Goal: Find specific fact: Find specific fact

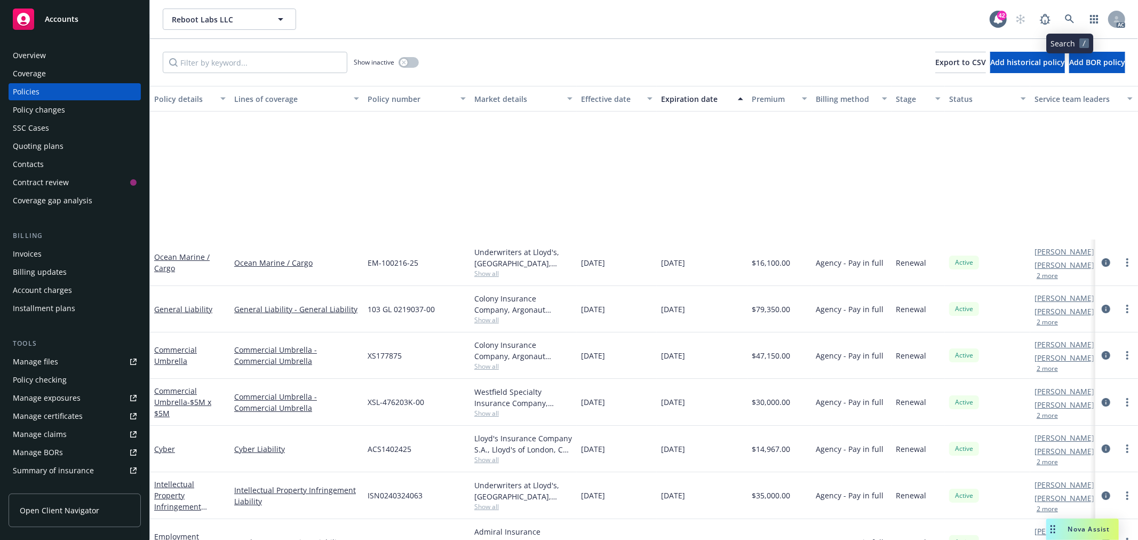
scroll to position [174, 0]
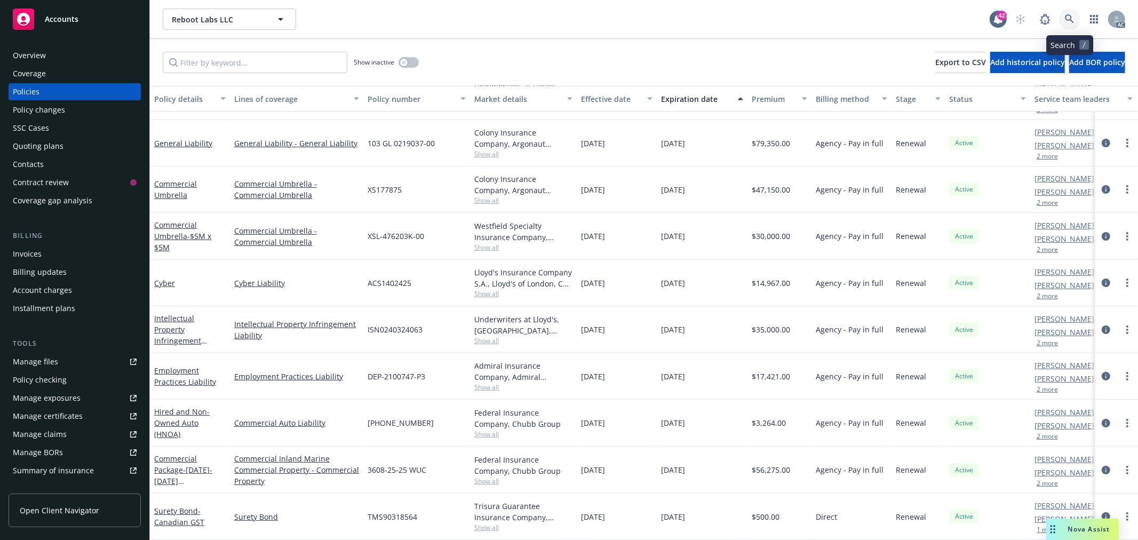
click at [1060, 18] on link at bounding box center [1069, 19] width 21 height 21
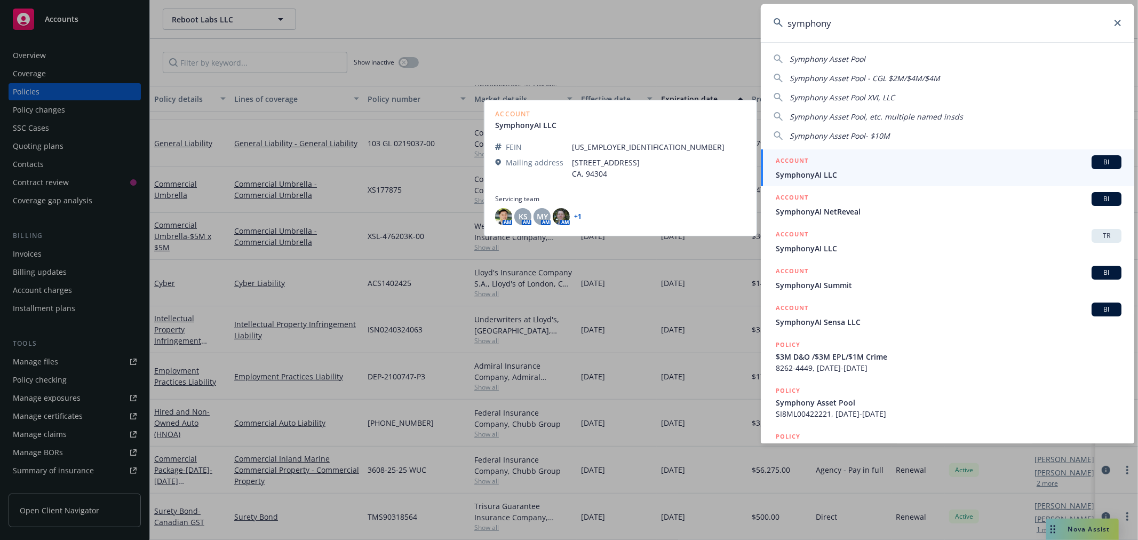
type input "symphony"
click at [980, 167] on div "ACCOUNT BI" at bounding box center [949, 162] width 346 height 14
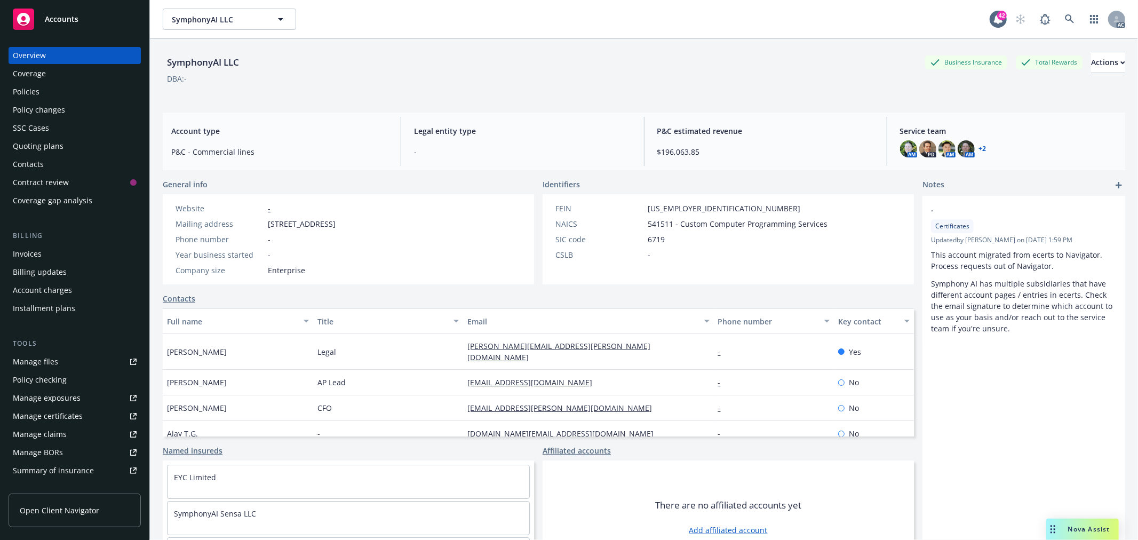
click at [30, 95] on div "Policies" at bounding box center [26, 91] width 27 height 17
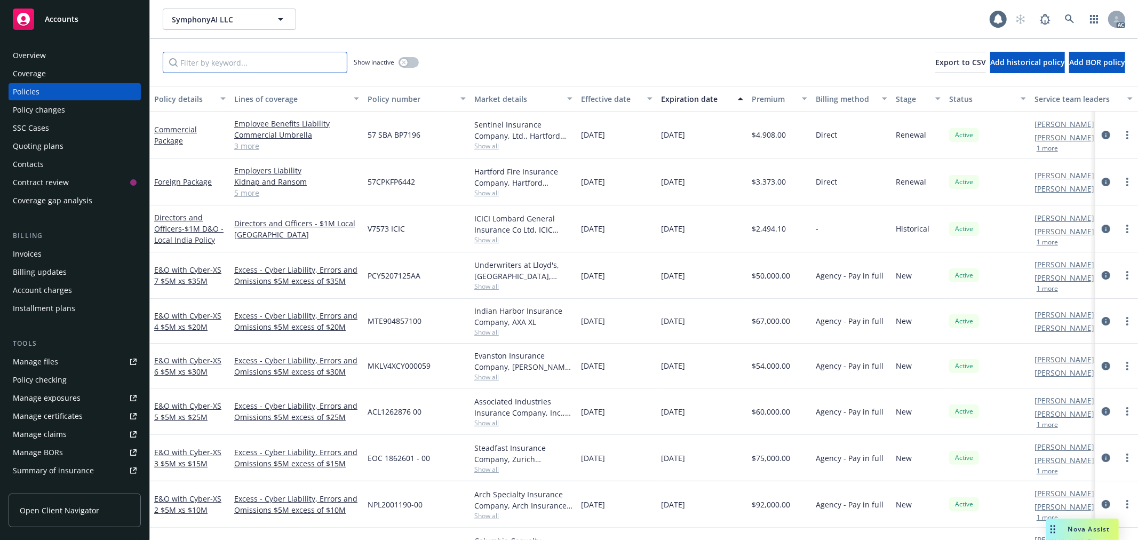
click at [228, 70] on input "Filter by keyword..." at bounding box center [255, 62] width 185 height 21
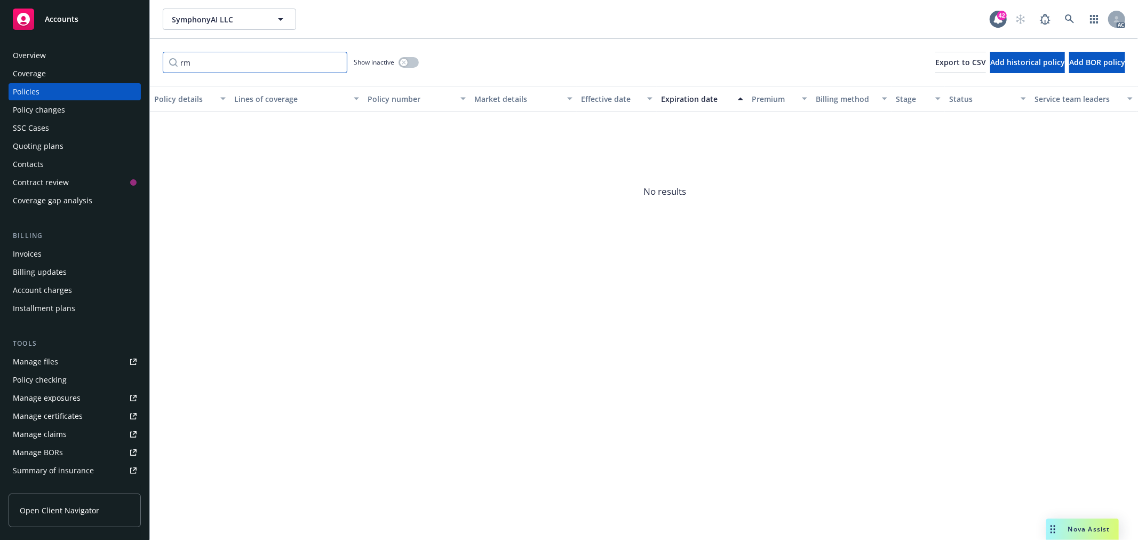
type input "r"
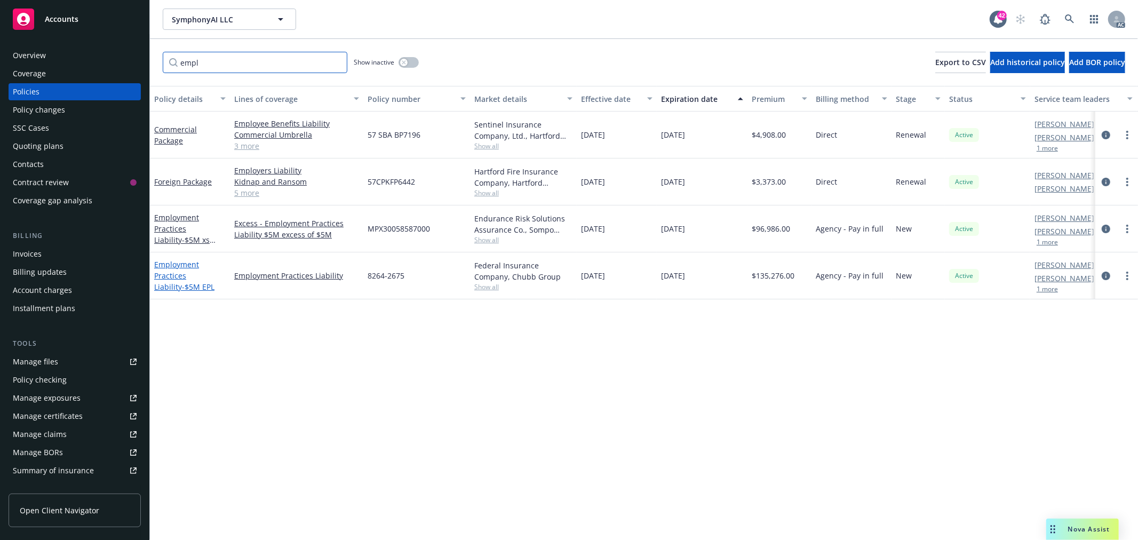
type input "empl"
click at [166, 266] on link "Employment Practices Liability - $5M EPL" at bounding box center [184, 275] width 60 height 33
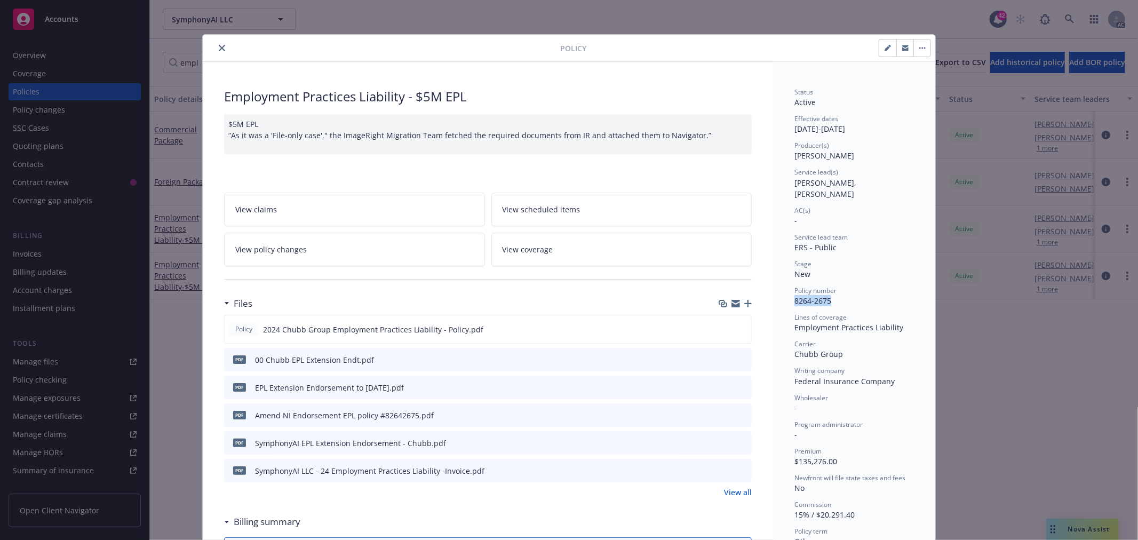
drag, startPoint x: 834, startPoint y: 290, endPoint x: 792, endPoint y: 294, distance: 42.3
click at [794, 294] on div "Policy number 8264-2675" at bounding box center [853, 296] width 119 height 20
copy span "8264-2675"
click at [220, 49] on icon "close" at bounding box center [222, 48] width 6 height 6
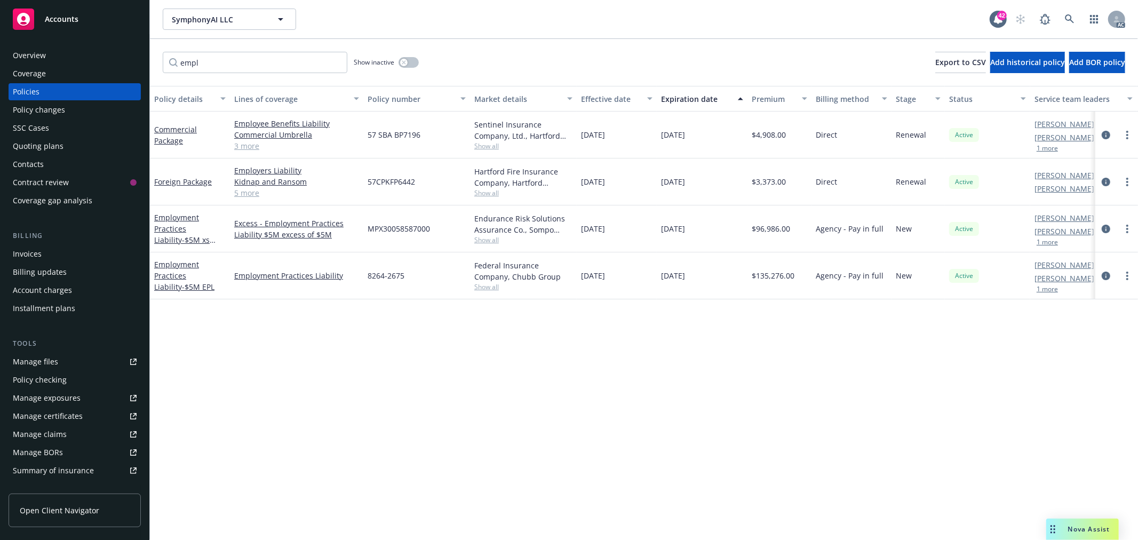
click at [36, 56] on div "Overview" at bounding box center [29, 55] width 33 height 17
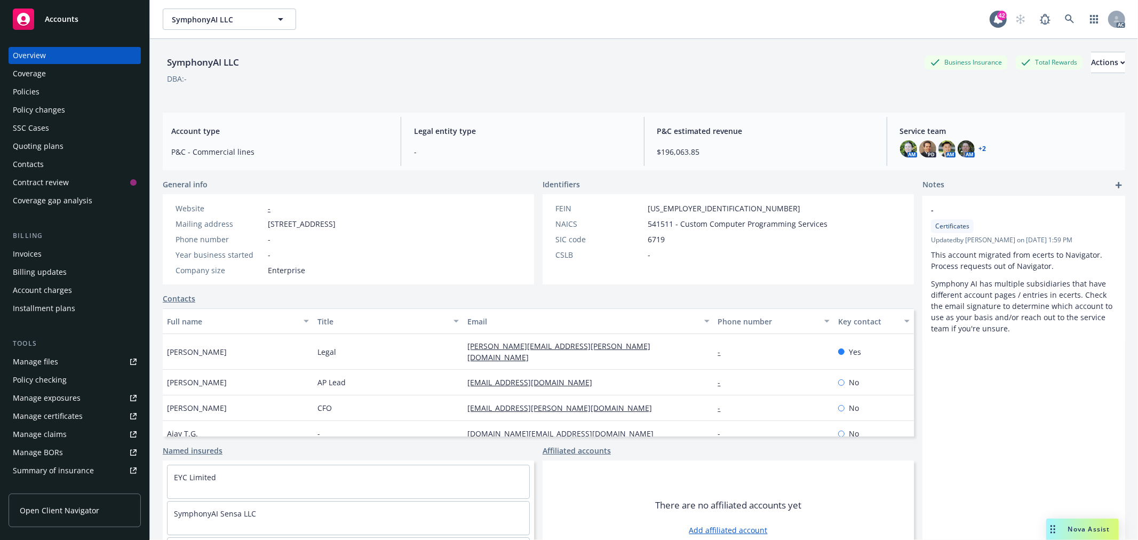
click at [979, 146] on link "+ 2" at bounding box center [982, 149] width 7 height 6
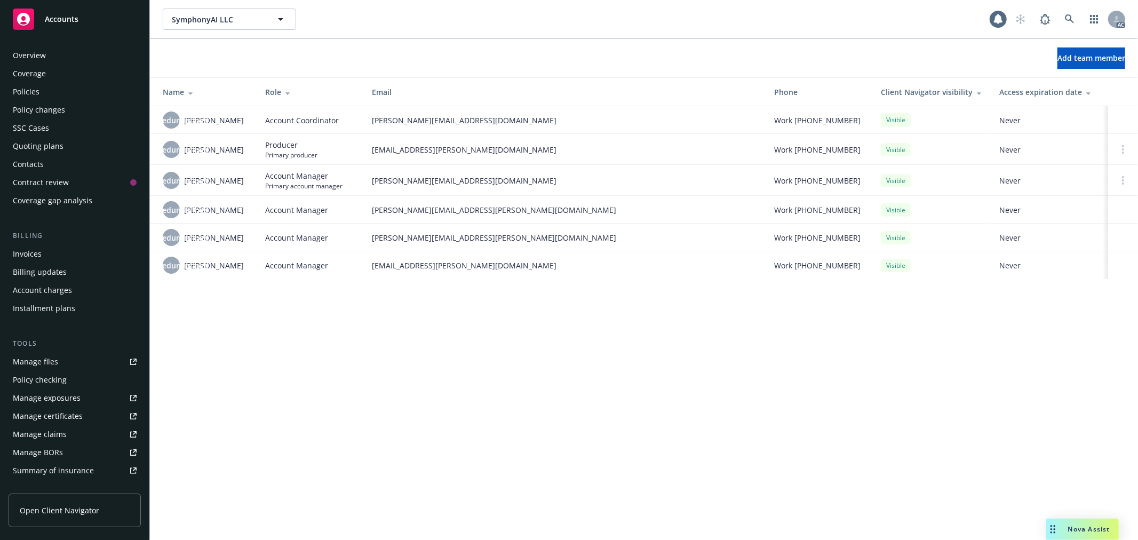
scroll to position [173, 0]
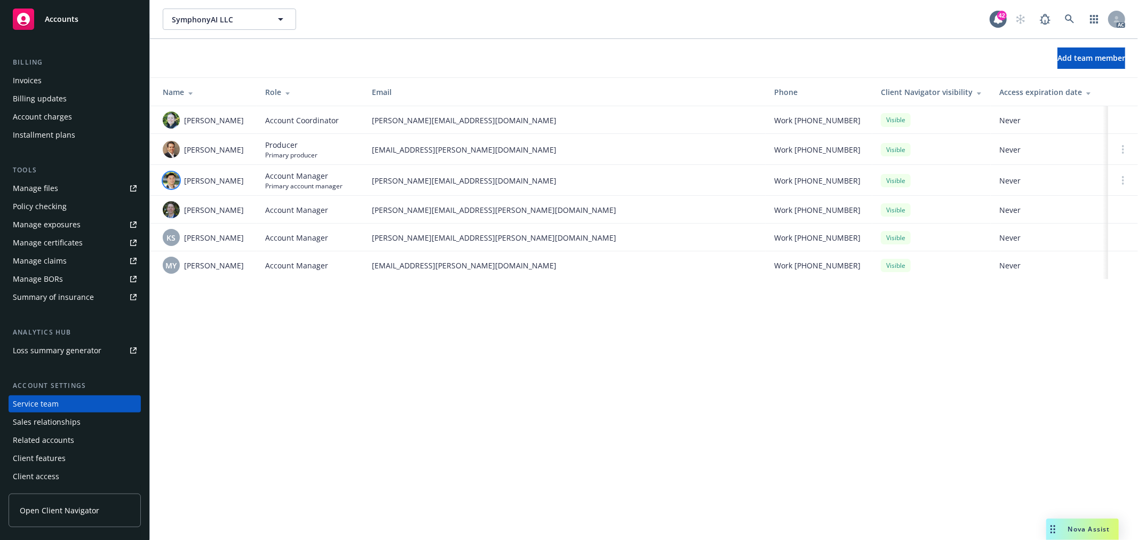
click at [172, 182] on img at bounding box center [171, 180] width 17 height 17
click at [1068, 18] on icon at bounding box center [1070, 19] width 10 height 10
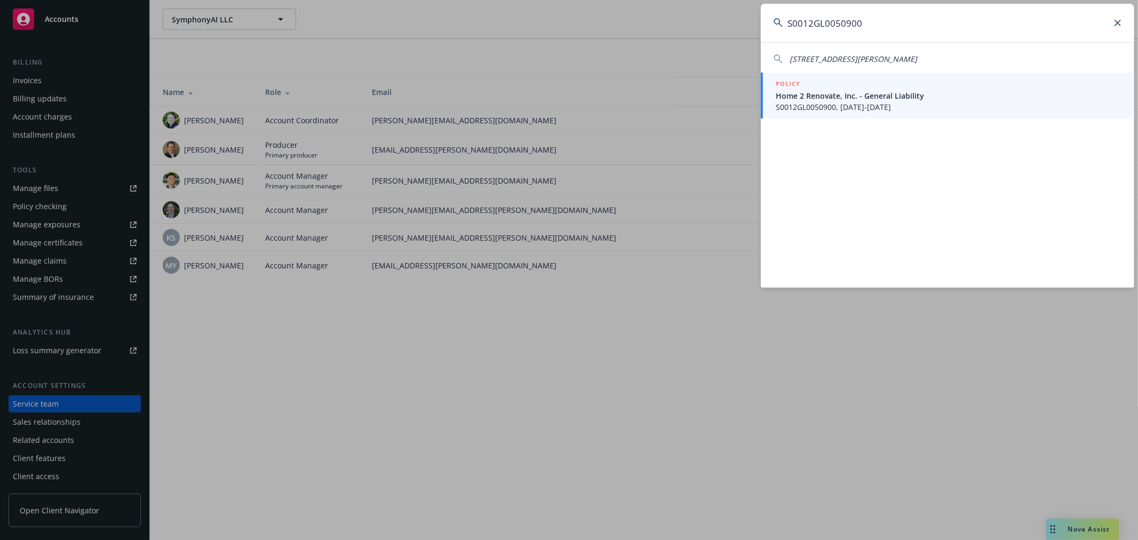
type input "S0012GL0050900"
click at [875, 98] on span "Home 2 Renovate, Inc. - General Liability" at bounding box center [949, 95] width 346 height 11
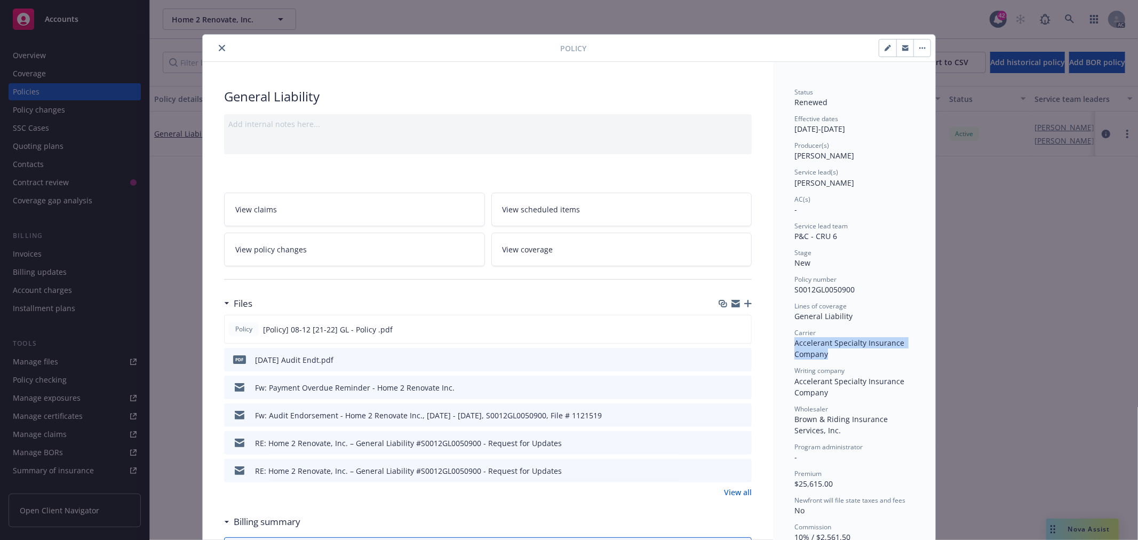
drag, startPoint x: 825, startPoint y: 354, endPoint x: 785, endPoint y: 340, distance: 42.5
copy span "Accelerant Specialty Insurance Company"
click at [216, 51] on button "close" at bounding box center [222, 48] width 13 height 13
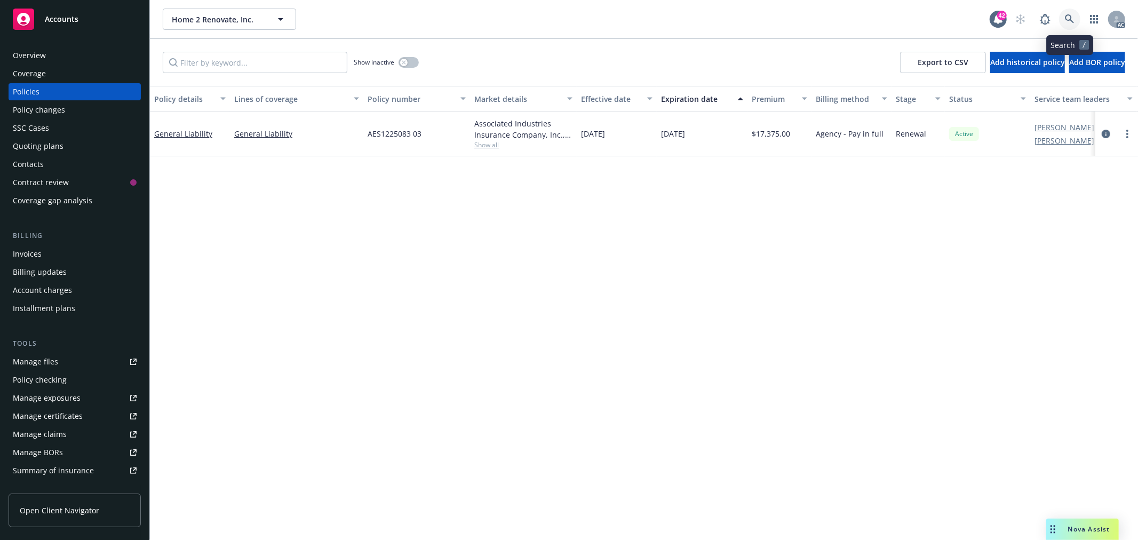
click at [1069, 18] on icon at bounding box center [1070, 19] width 10 height 10
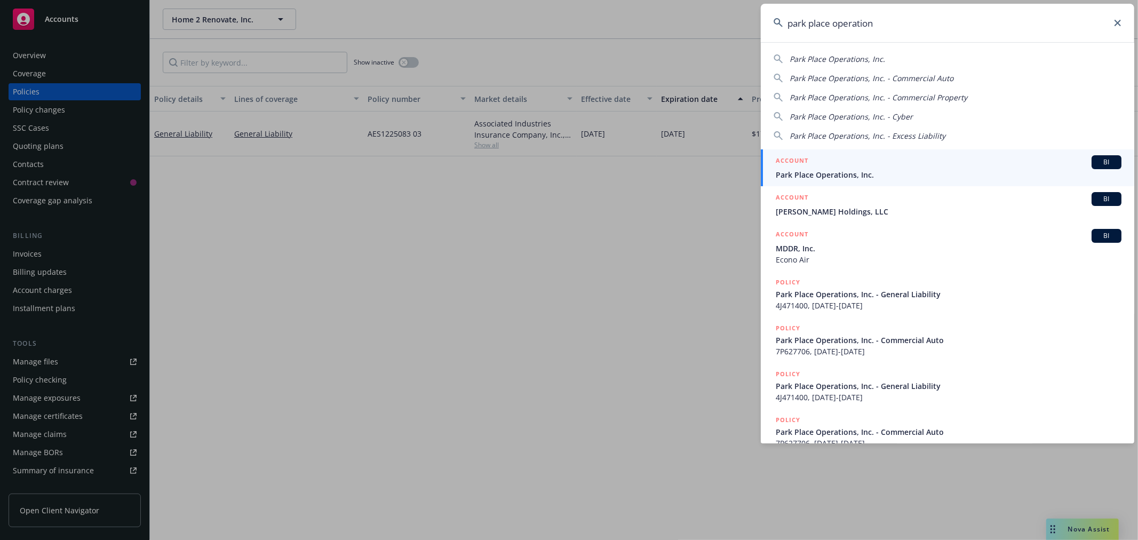
type input "park place operation"
click at [978, 163] on div "ACCOUNT BI" at bounding box center [949, 162] width 346 height 14
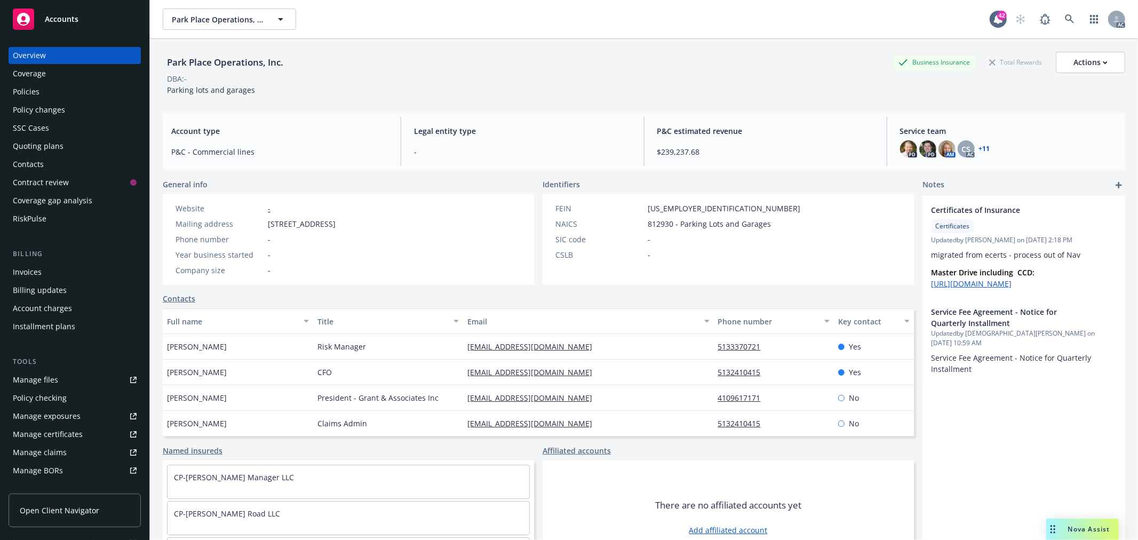
click at [61, 91] on div "Policies" at bounding box center [75, 91] width 124 height 17
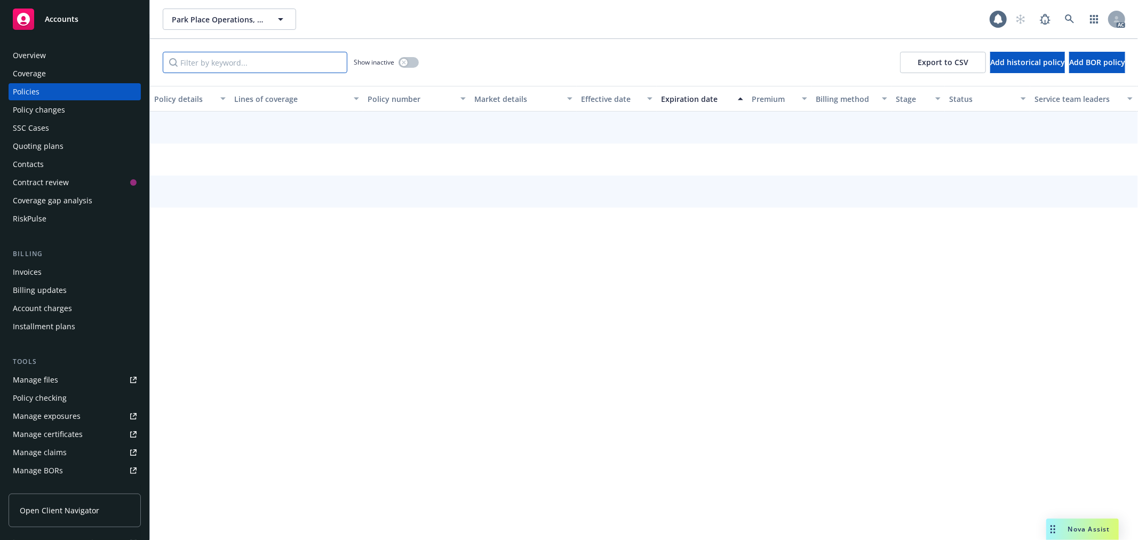
click at [217, 60] on input "Filter by keyword..." at bounding box center [255, 62] width 185 height 21
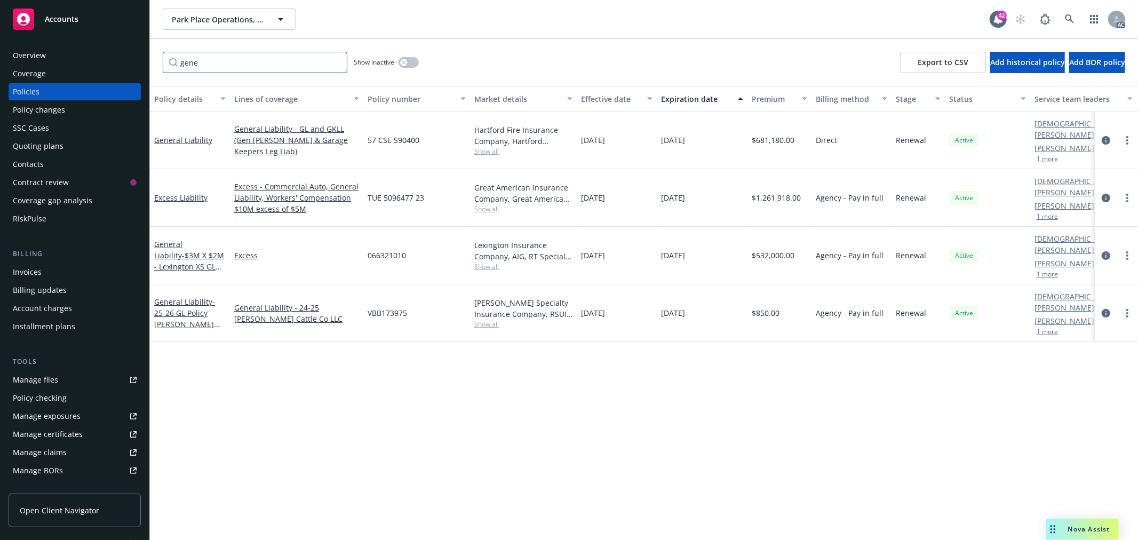
drag, startPoint x: 221, startPoint y: 59, endPoint x: 141, endPoint y: 59, distance: 80.0
click at [139, 59] on div "Accounts Overview Coverage Policies Policy changes SSC Cases Quoting plans Cont…" at bounding box center [569, 270] width 1138 height 540
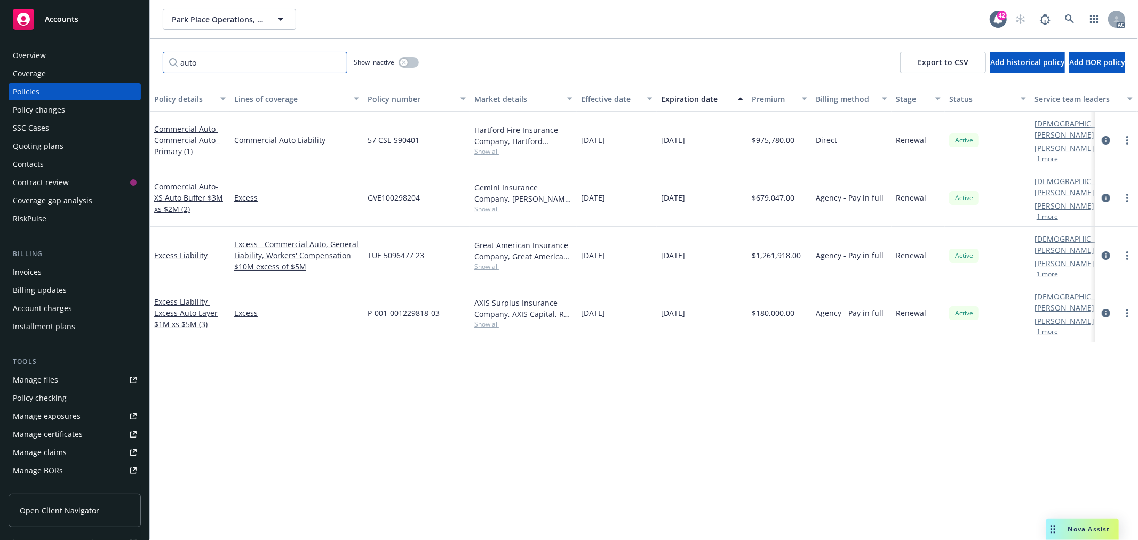
type input "auto"
drag, startPoint x: 428, startPoint y: 136, endPoint x: 365, endPoint y: 139, distance: 63.0
click at [365, 139] on div "57 CSE S90401" at bounding box center [416, 140] width 107 height 58
copy span "57 CSE S90401"
click at [1073, 23] on icon at bounding box center [1070, 19] width 10 height 10
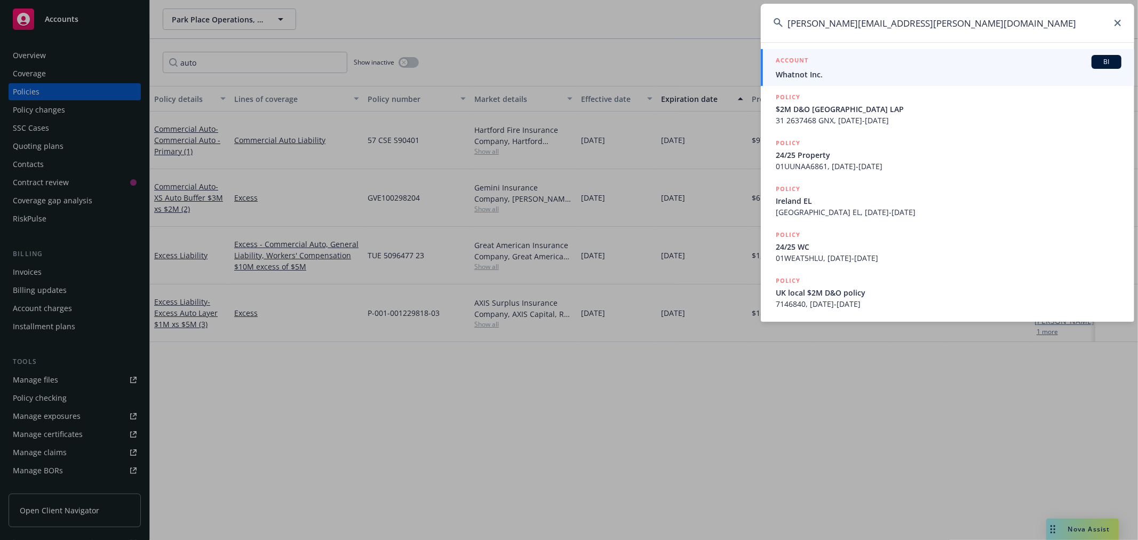
type input "brett.hirsch@whatnot.com"
click at [950, 67] on div "ACCOUNT BI" at bounding box center [949, 62] width 346 height 14
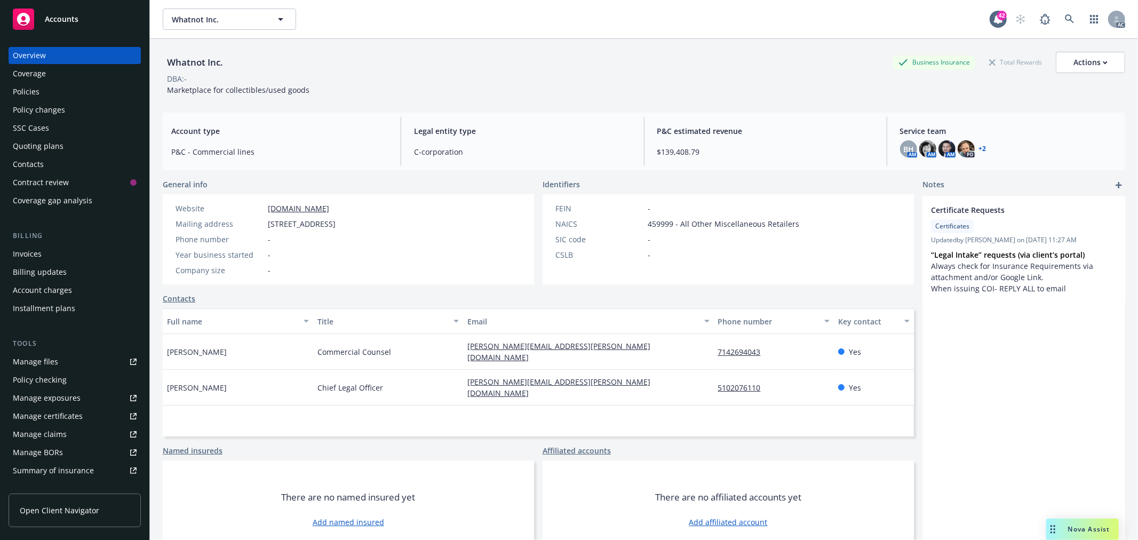
click at [43, 91] on div "Policies" at bounding box center [75, 91] width 124 height 17
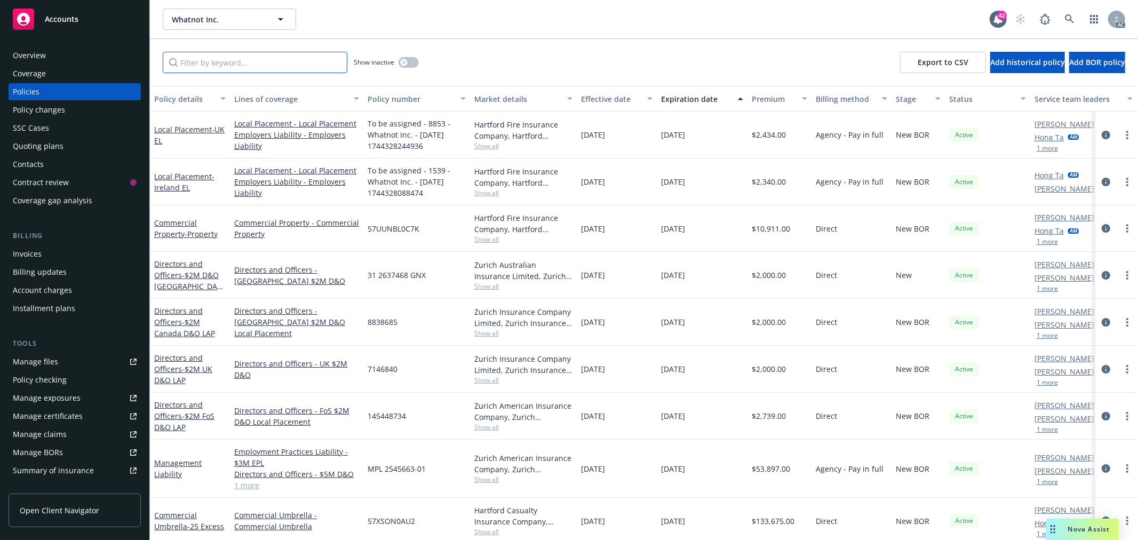
click at [264, 59] on input "Filter by keyword..." at bounding box center [255, 62] width 185 height 21
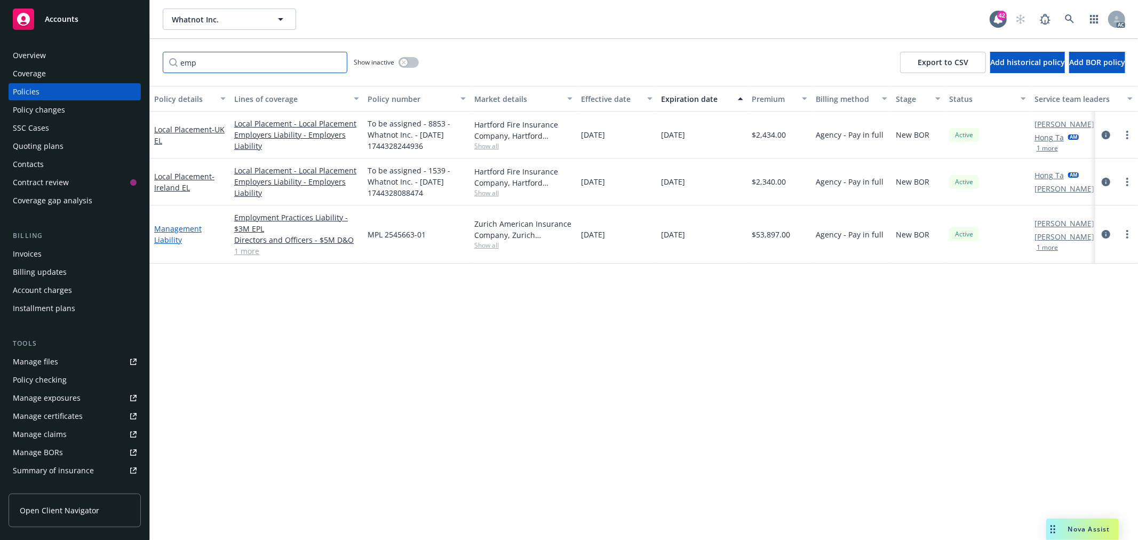
type input "emp"
click at [172, 231] on link "Management Liability" at bounding box center [177, 234] width 47 height 21
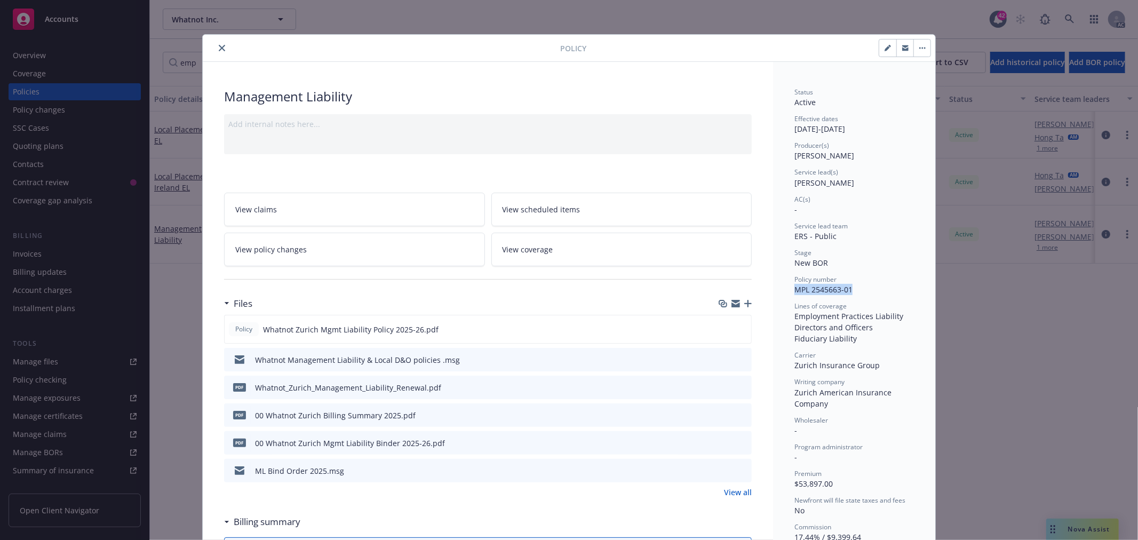
drag, startPoint x: 853, startPoint y: 288, endPoint x: 790, endPoint y: 293, distance: 63.7
click at [794, 293] on div "Policy number MPL 2545663-01" at bounding box center [853, 285] width 119 height 20
copy span "MPL 2545663-01"
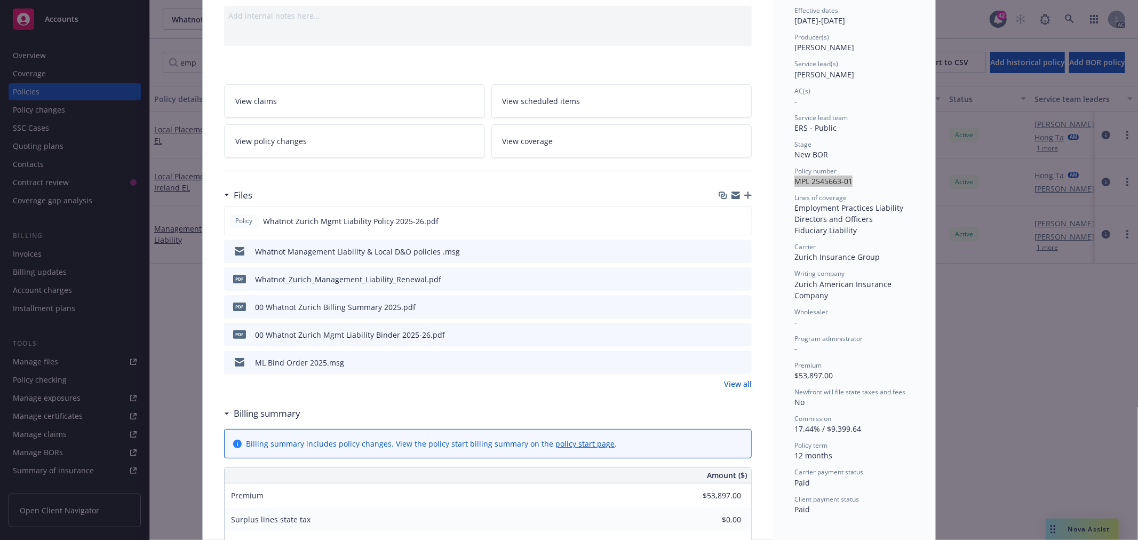
scroll to position [178, 0]
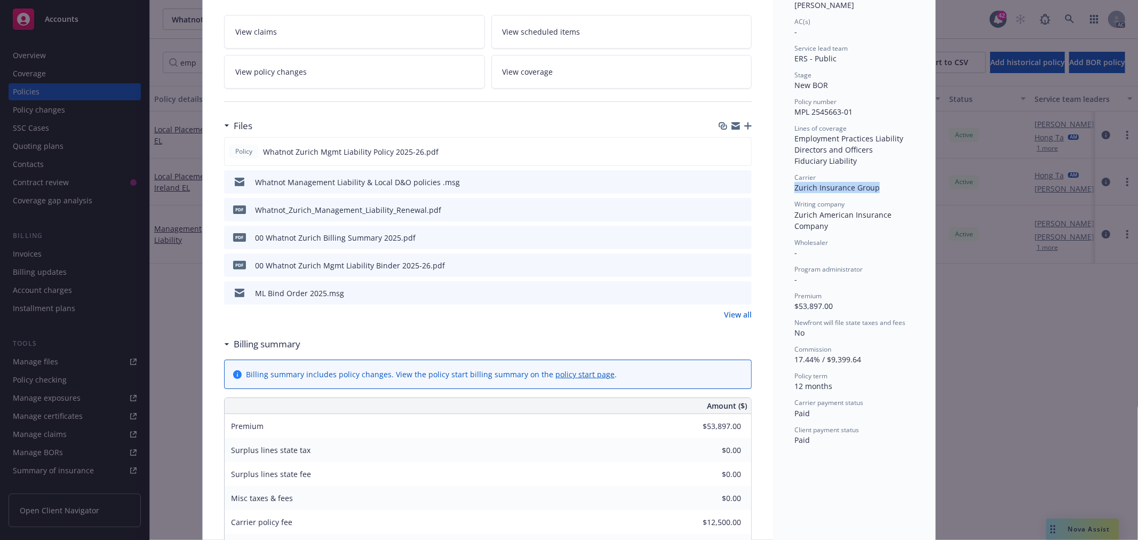
drag, startPoint x: 876, startPoint y: 186, endPoint x: 792, endPoint y: 193, distance: 84.6
click at [794, 193] on div "Carrier Zurich Insurance Group" at bounding box center [853, 183] width 119 height 20
copy span "Zurich Insurance Group"
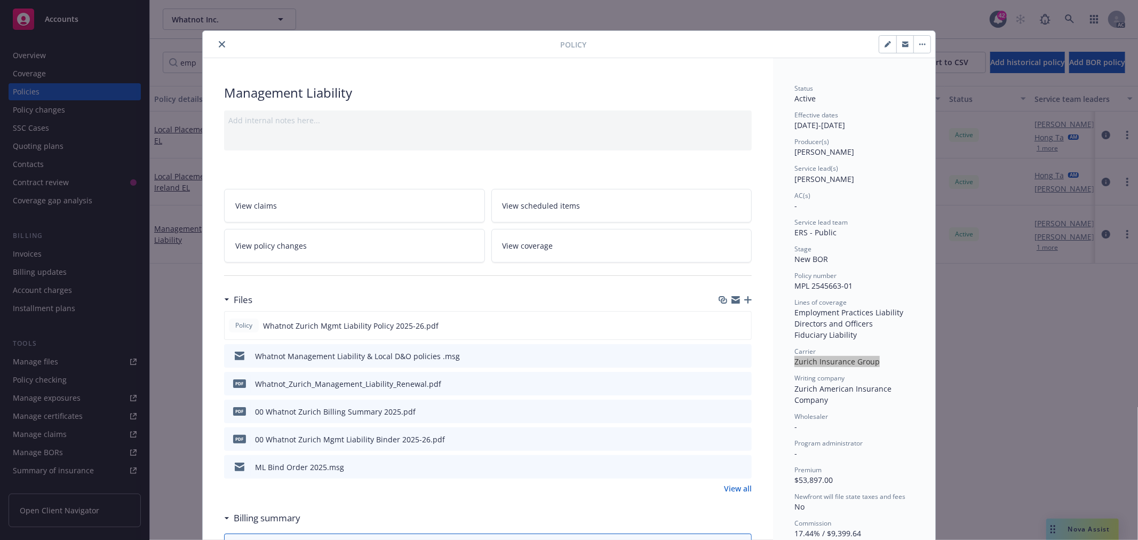
scroll to position [0, 0]
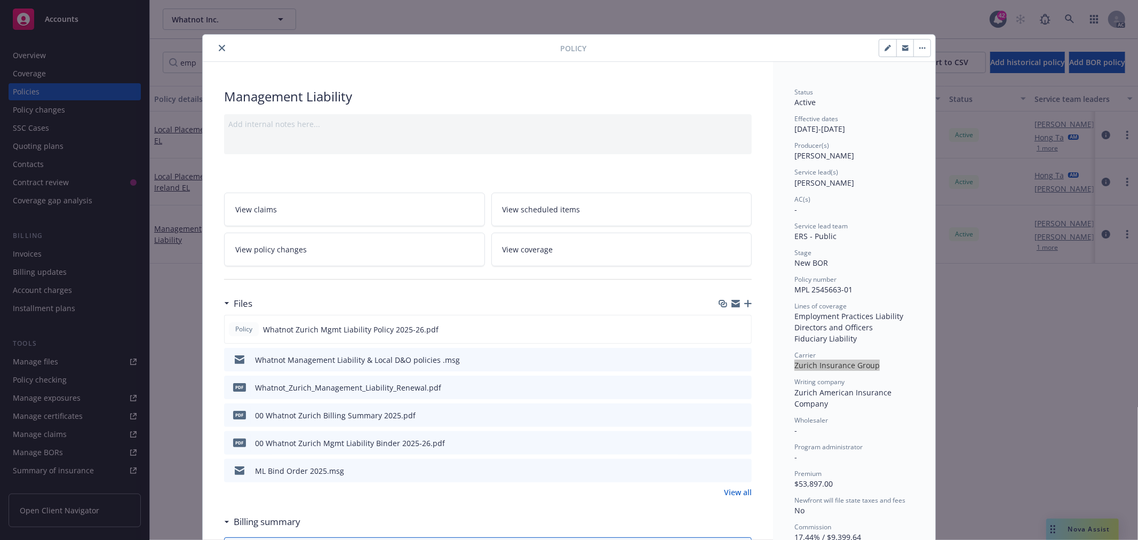
click at [219, 48] on icon "close" at bounding box center [222, 48] width 6 height 6
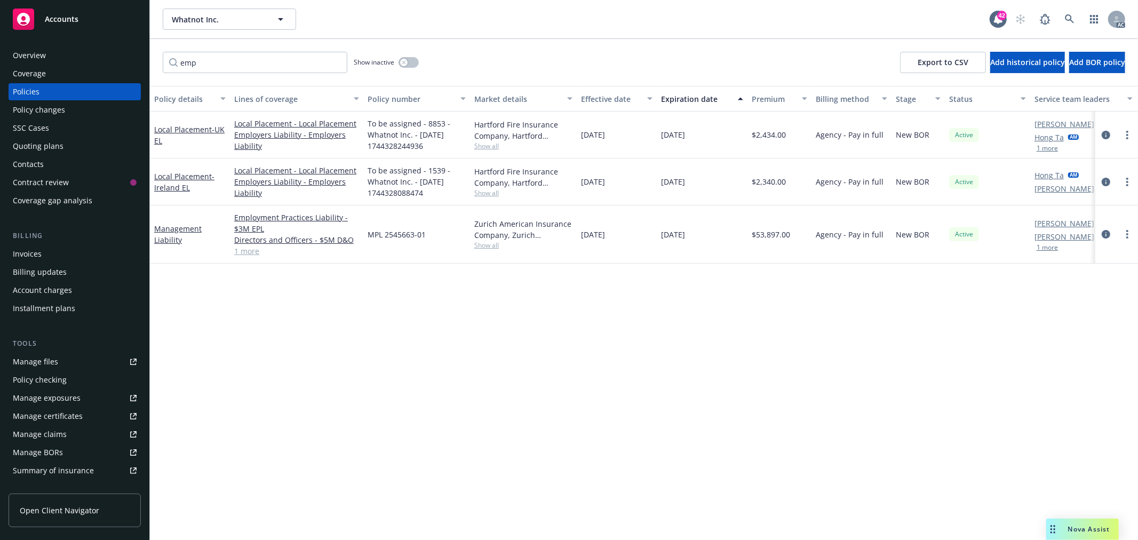
click at [49, 51] on div "Overview" at bounding box center [75, 55] width 124 height 17
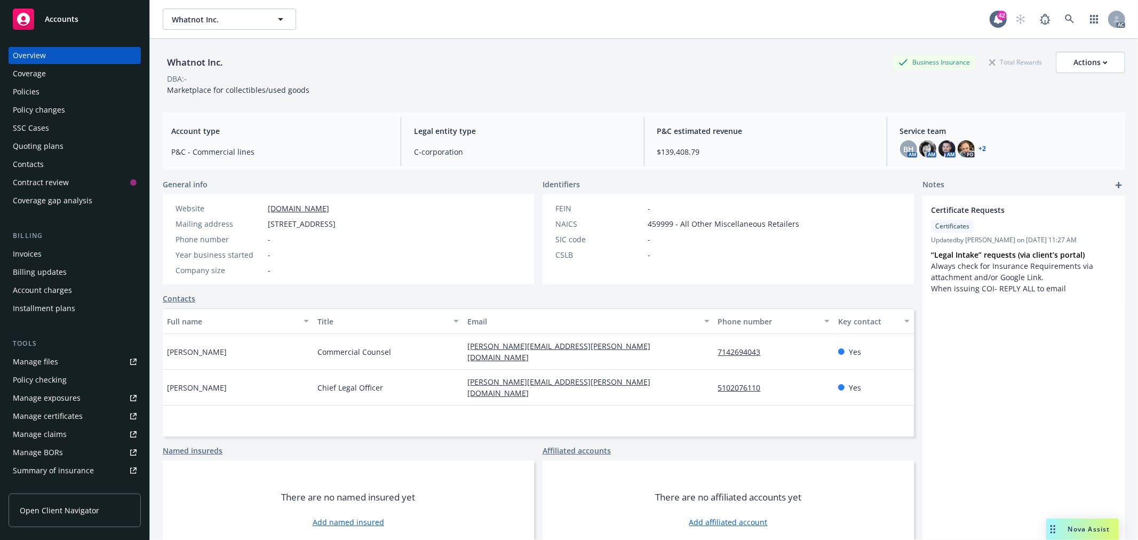
click at [979, 147] on link "+ 2" at bounding box center [982, 149] width 7 height 6
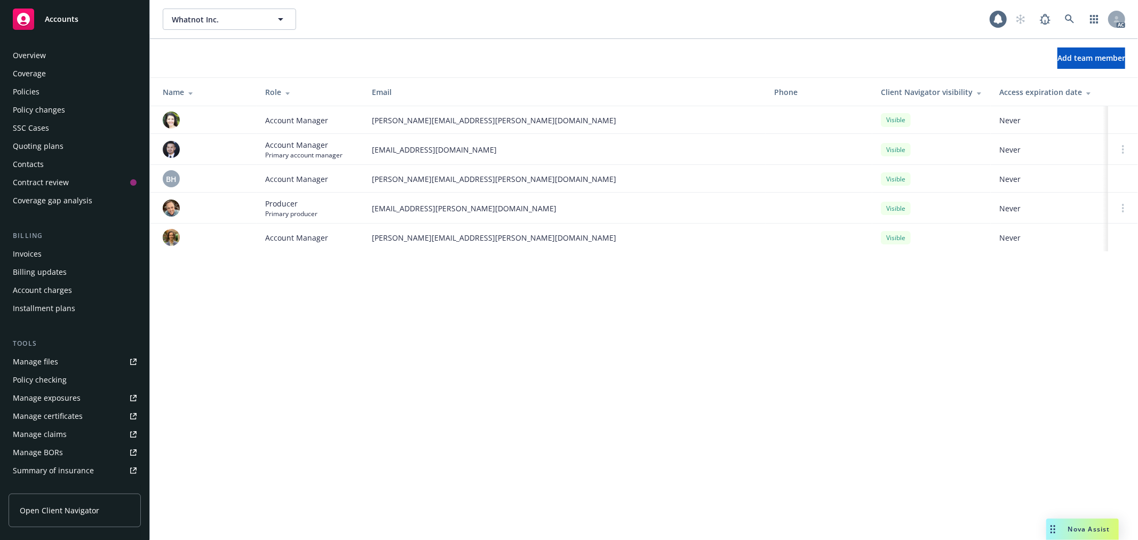
scroll to position [173, 0]
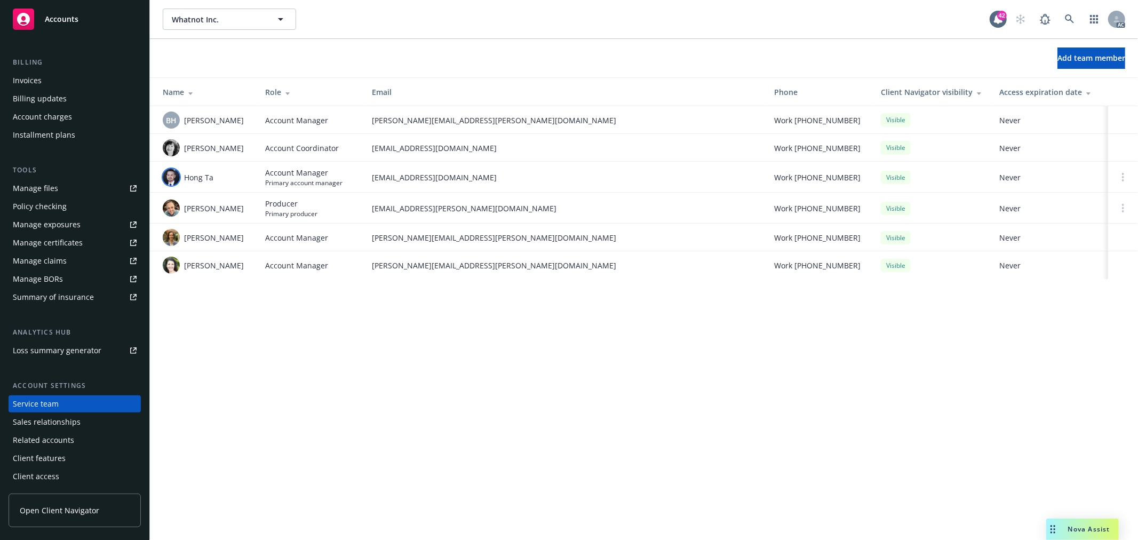
click at [173, 178] on img at bounding box center [171, 177] width 17 height 17
